Goal: Information Seeking & Learning: Learn about a topic

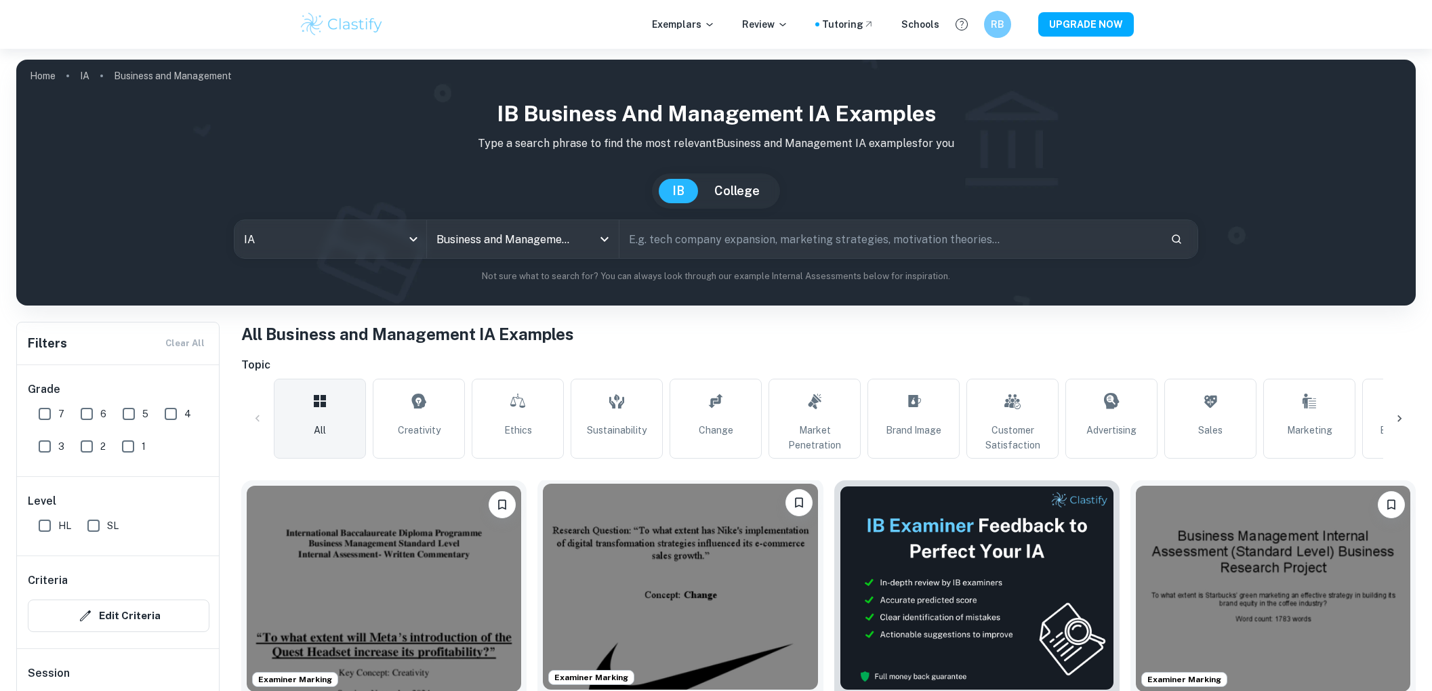
scroll to position [180, 0]
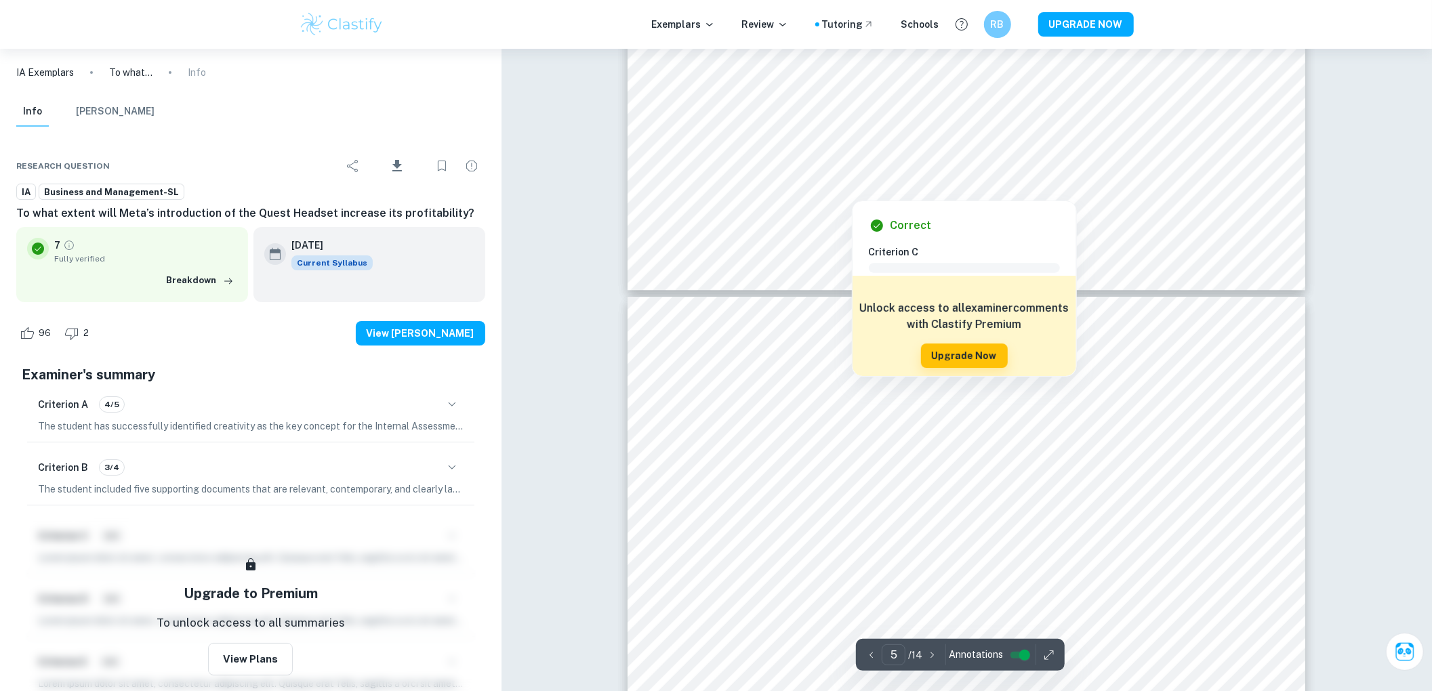
scroll to position [4066, 0]
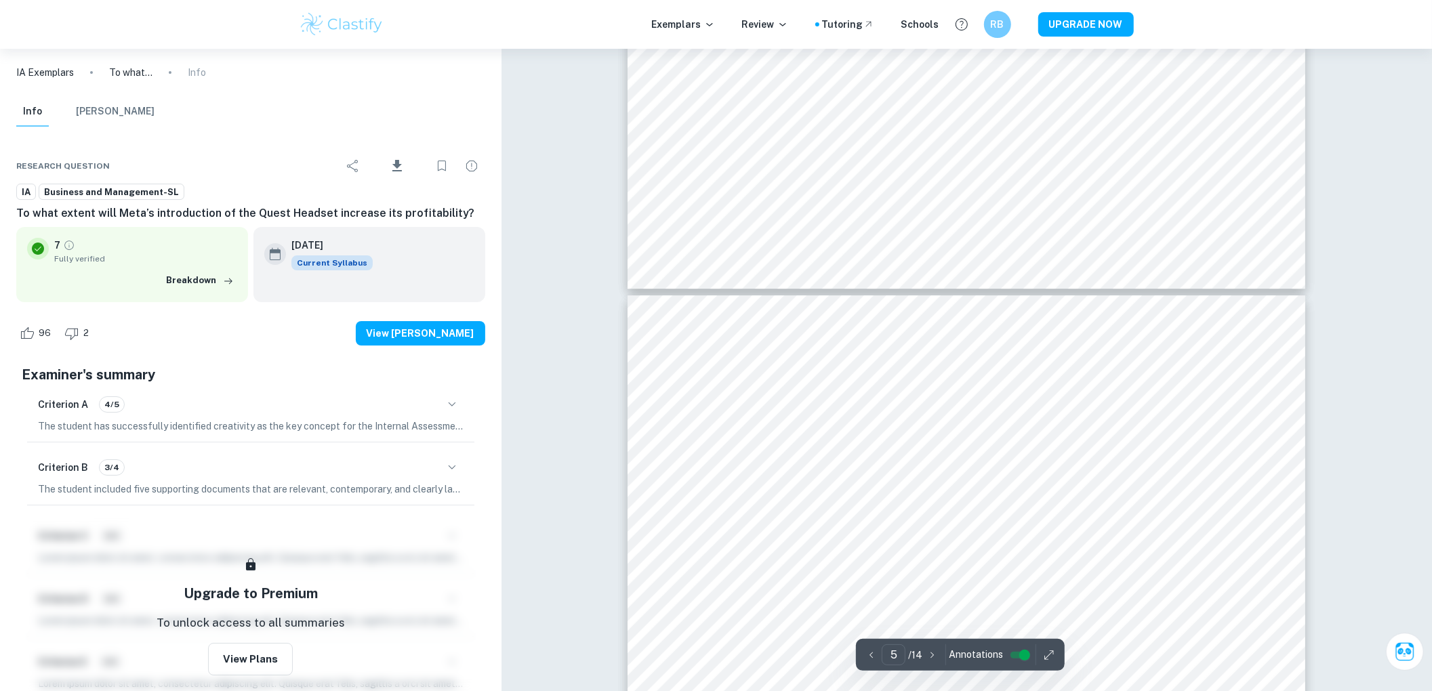
type input "4"
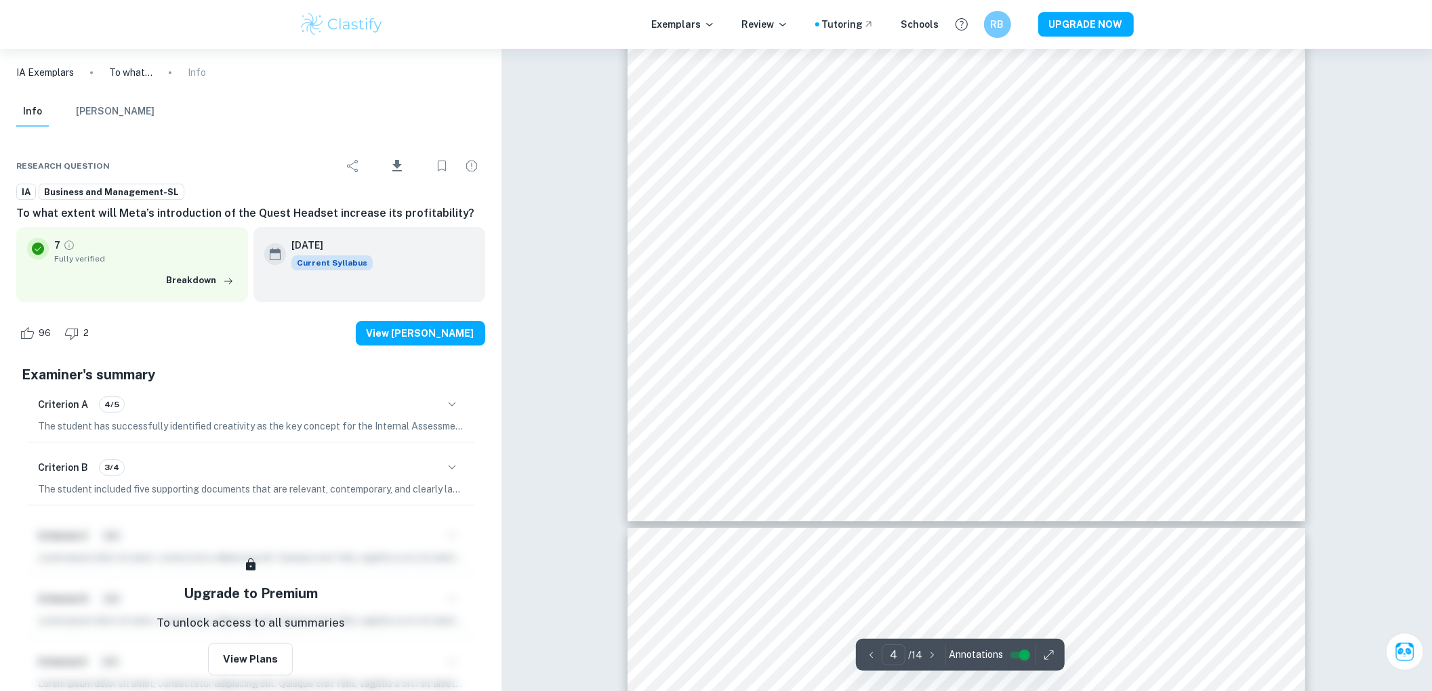
scroll to position [2982, 0]
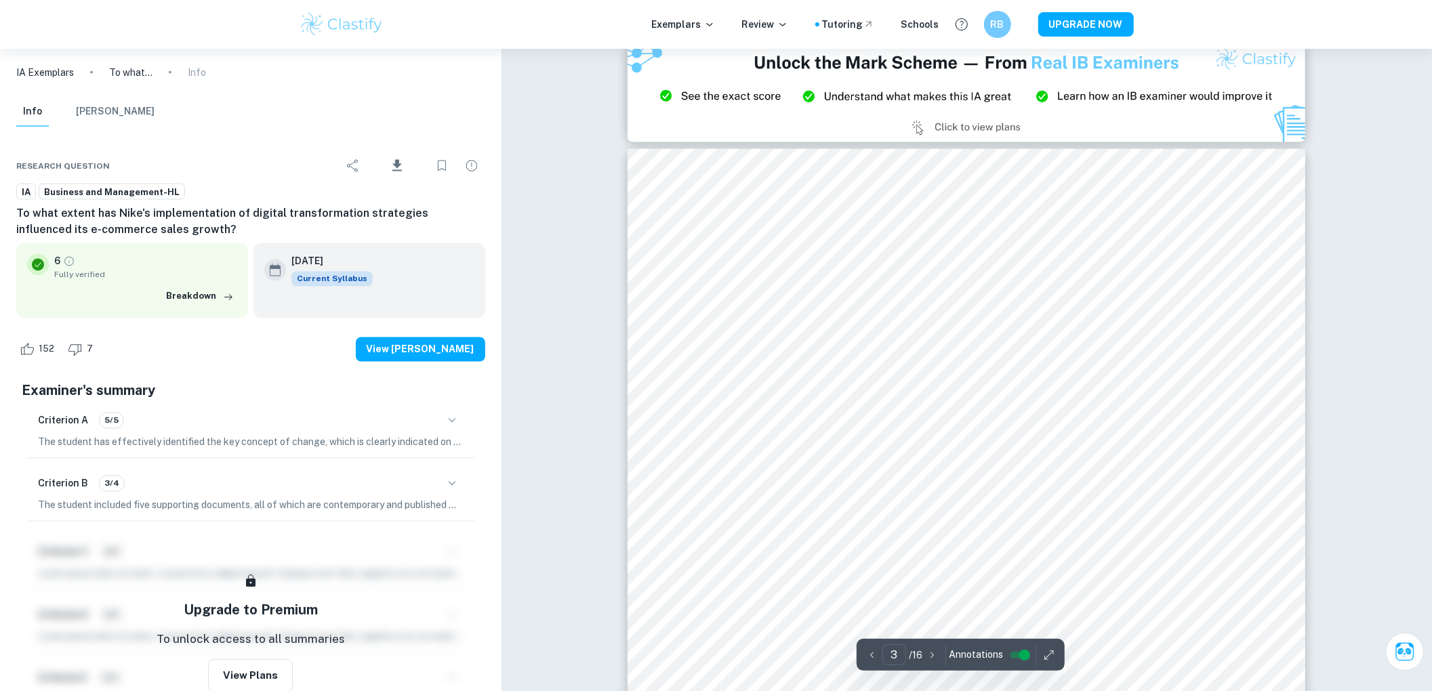
type input "2"
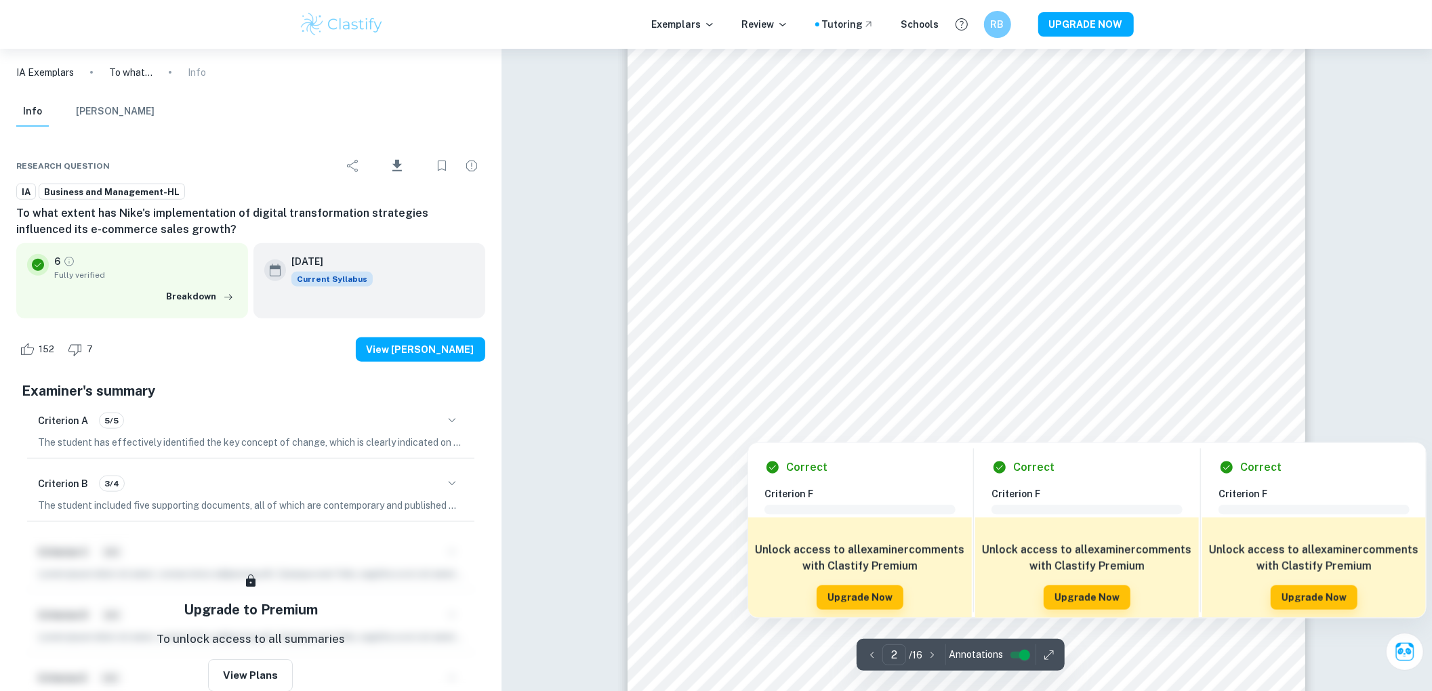
scroll to position [1084, 0]
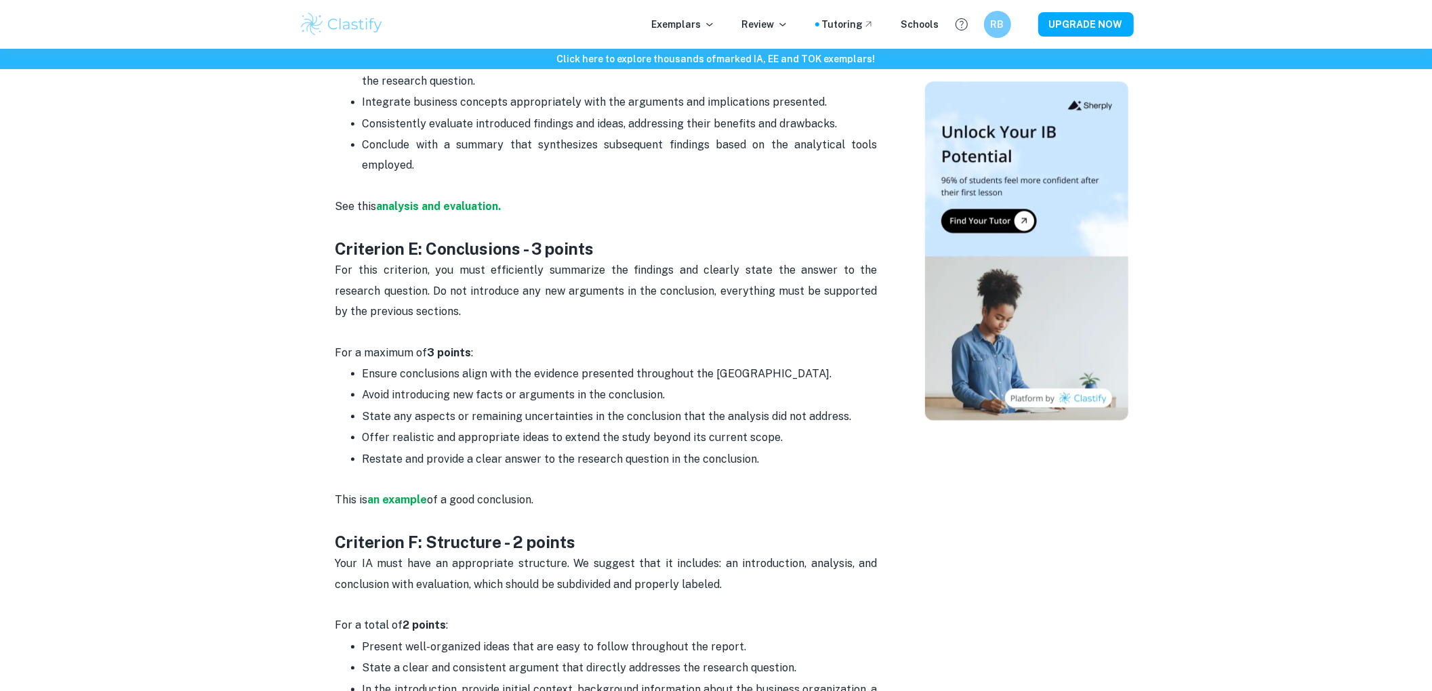
scroll to position [1800, 0]
